Goal: Task Accomplishment & Management: Use online tool/utility

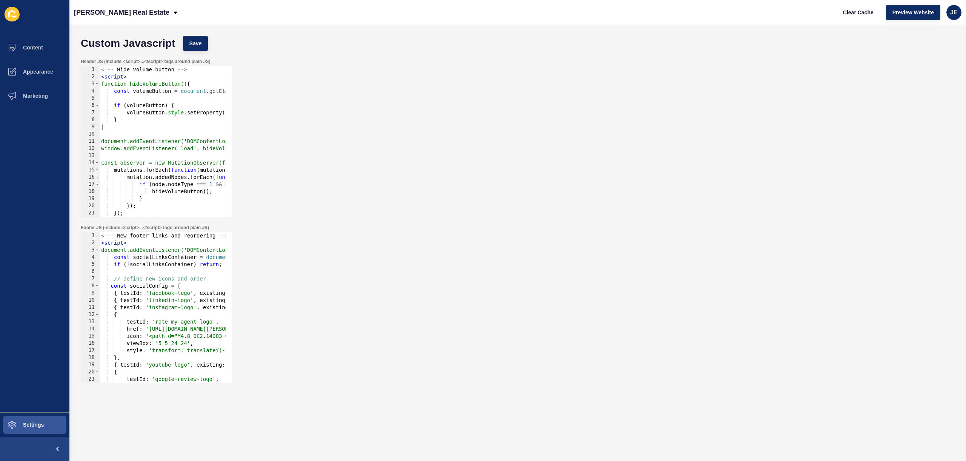
click at [467, 209] on div "Header JS (include <script>...</script> tags around plain JS) 1 2 3 4 5 6 7 8 9…" at bounding box center [517, 138] width 881 height 166
